Goal: Task Accomplishment & Management: Manage account settings

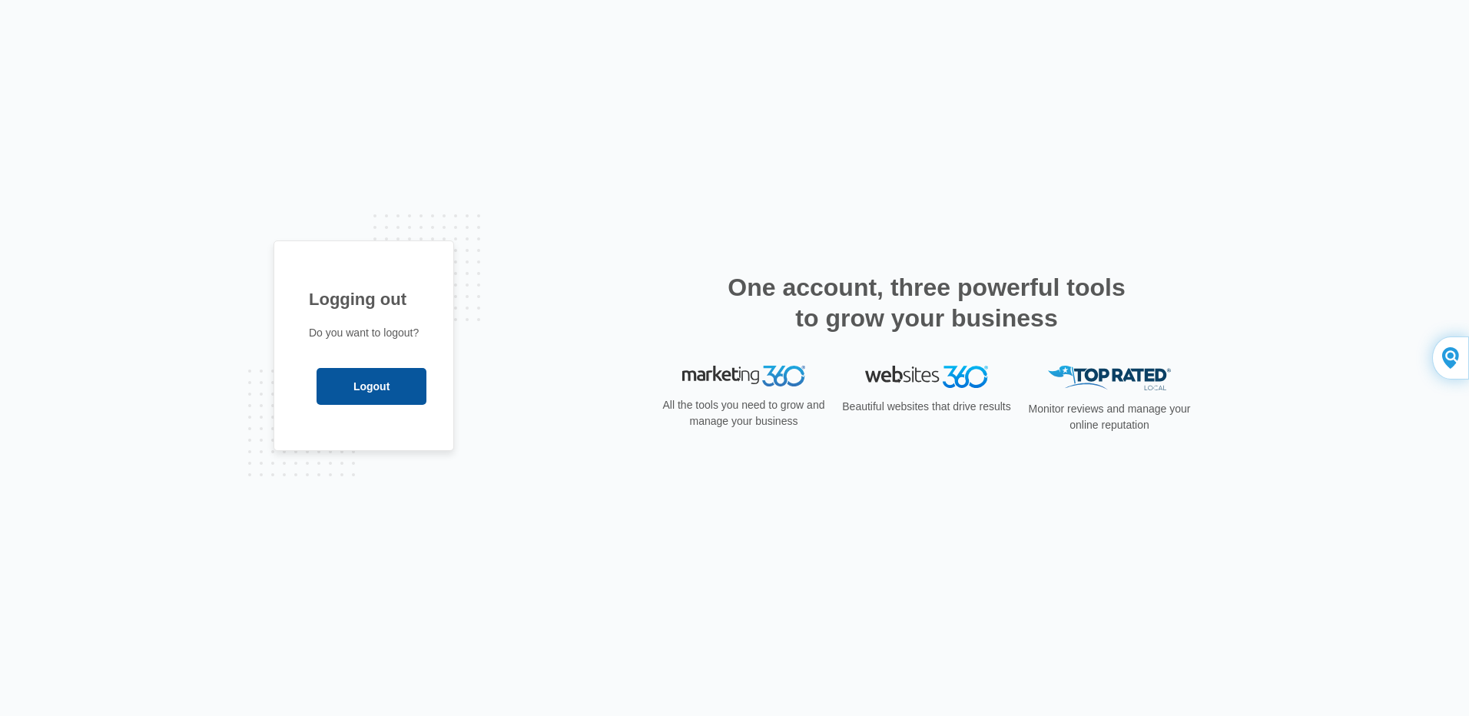
click at [364, 386] on input "Logout" at bounding box center [372, 386] width 110 height 37
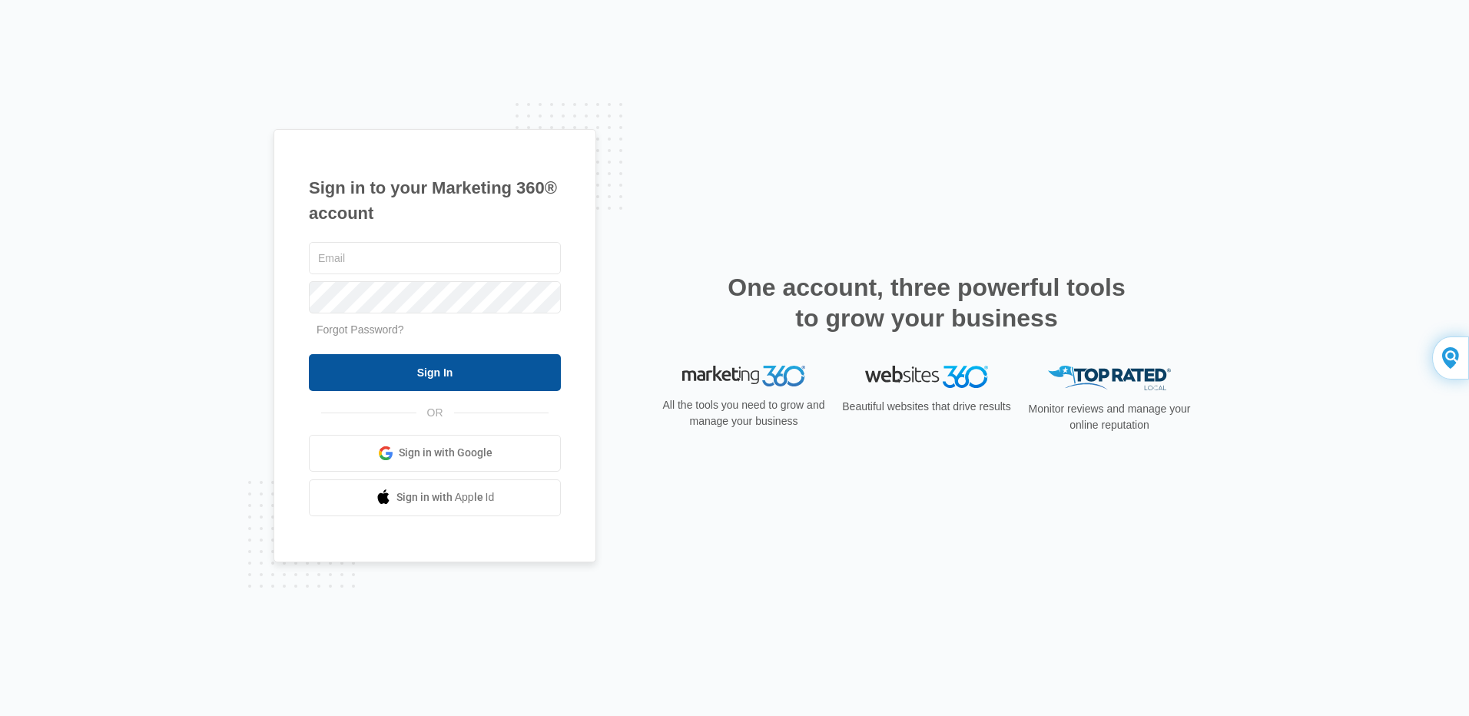
type input "sales@tlfperformanceparts.com"
click at [442, 372] on input "Sign In" at bounding box center [435, 372] width 252 height 37
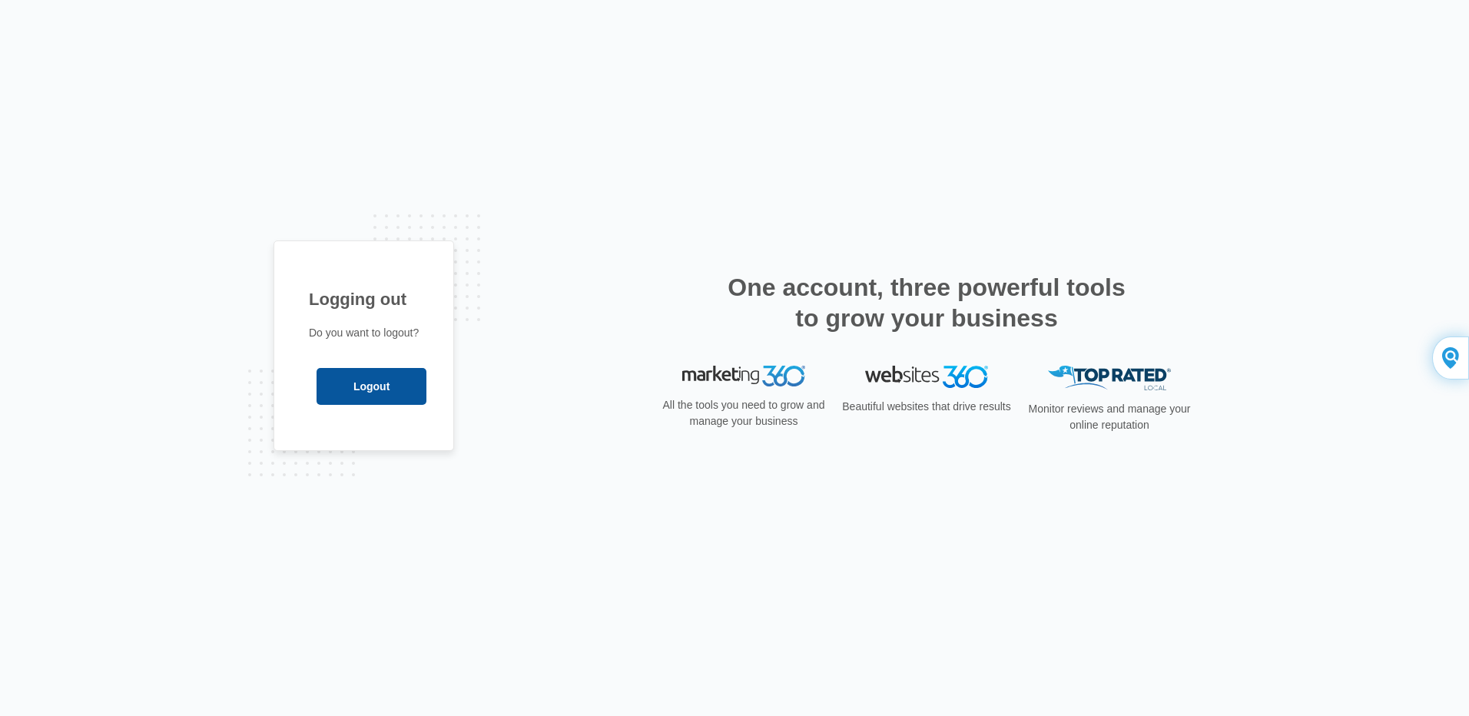
click at [385, 396] on input "Logout" at bounding box center [372, 386] width 110 height 37
